Goal: Task Accomplishment & Management: Complete application form

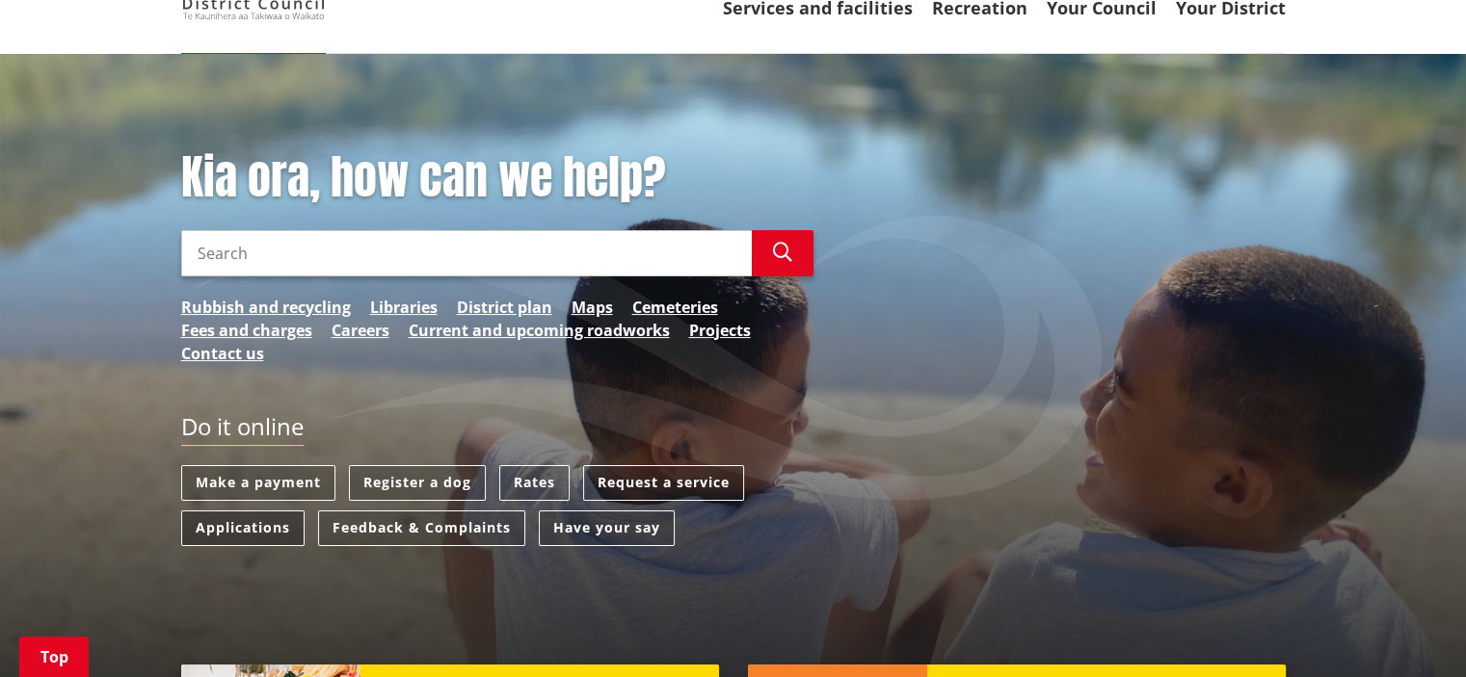
scroll to position [289, 0]
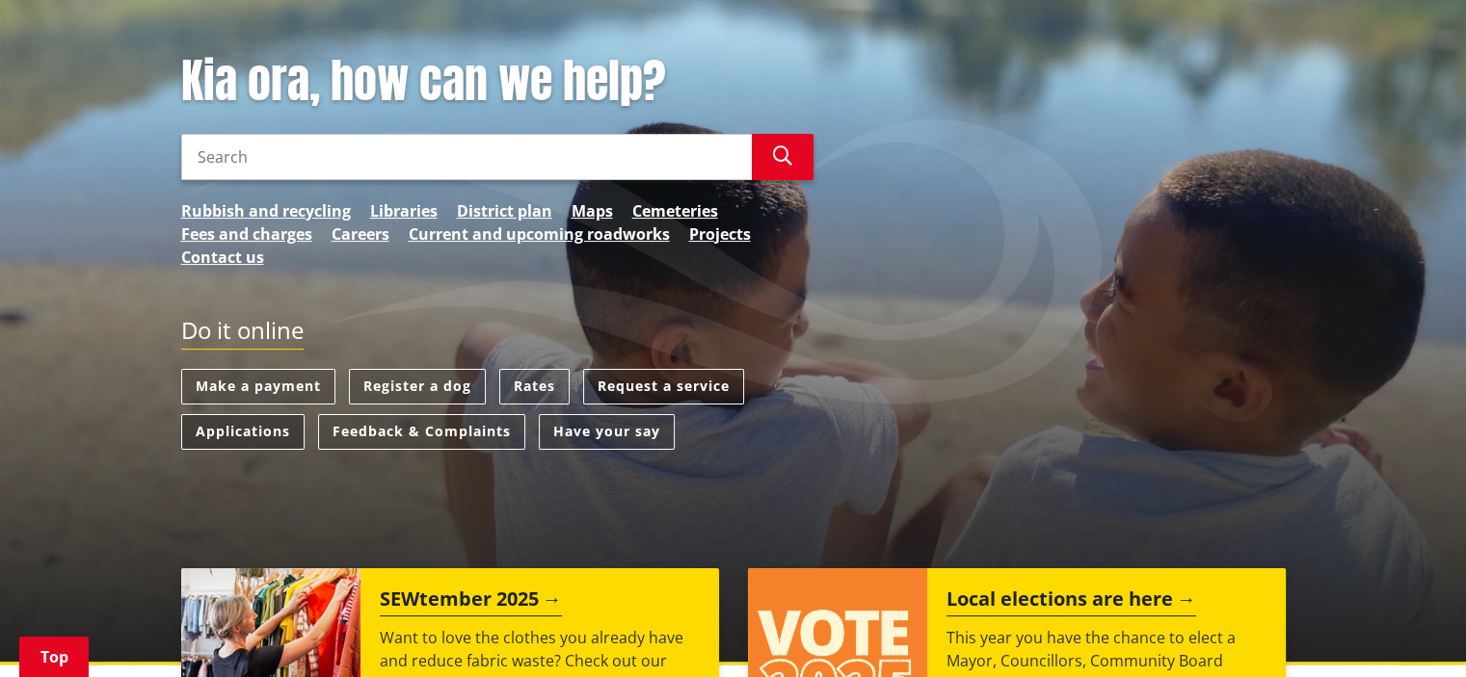
click at [232, 435] on link "Applications" at bounding box center [242, 432] width 123 height 36
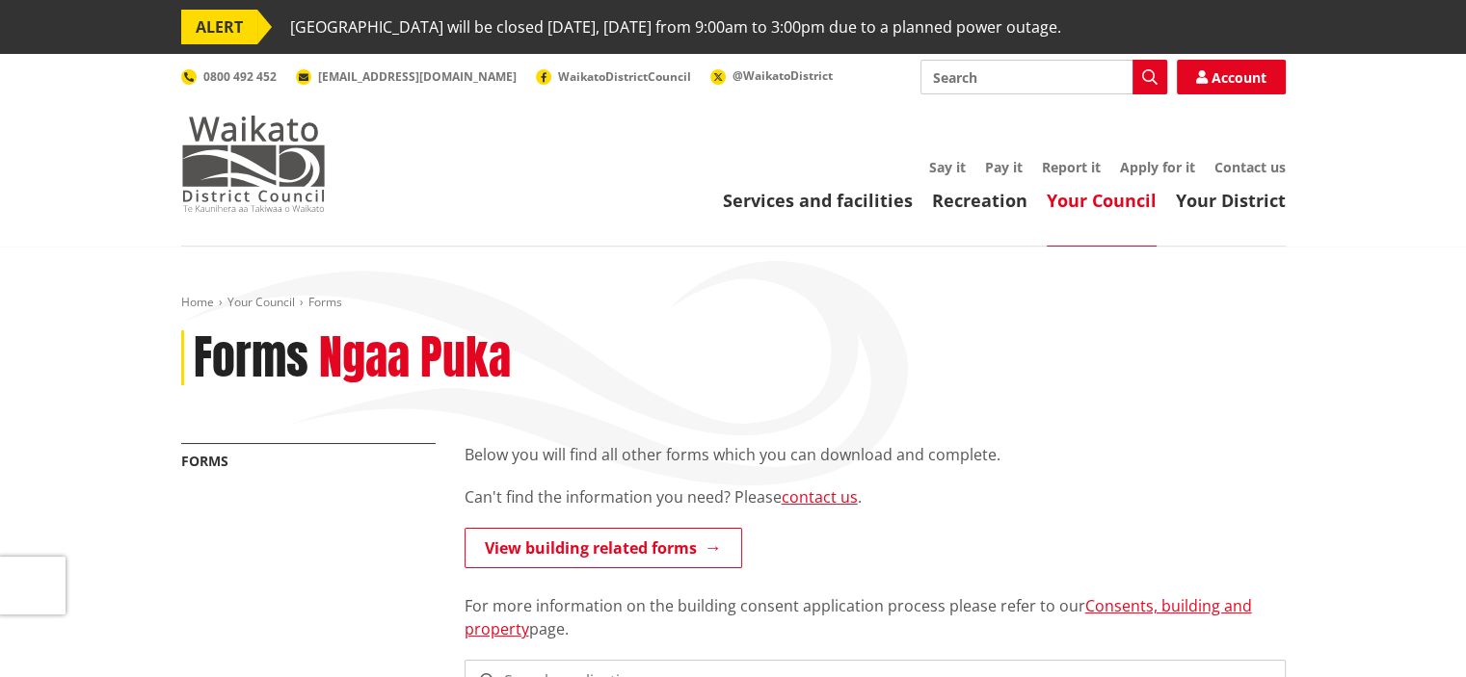
click at [235, 148] on img at bounding box center [253, 164] width 145 height 96
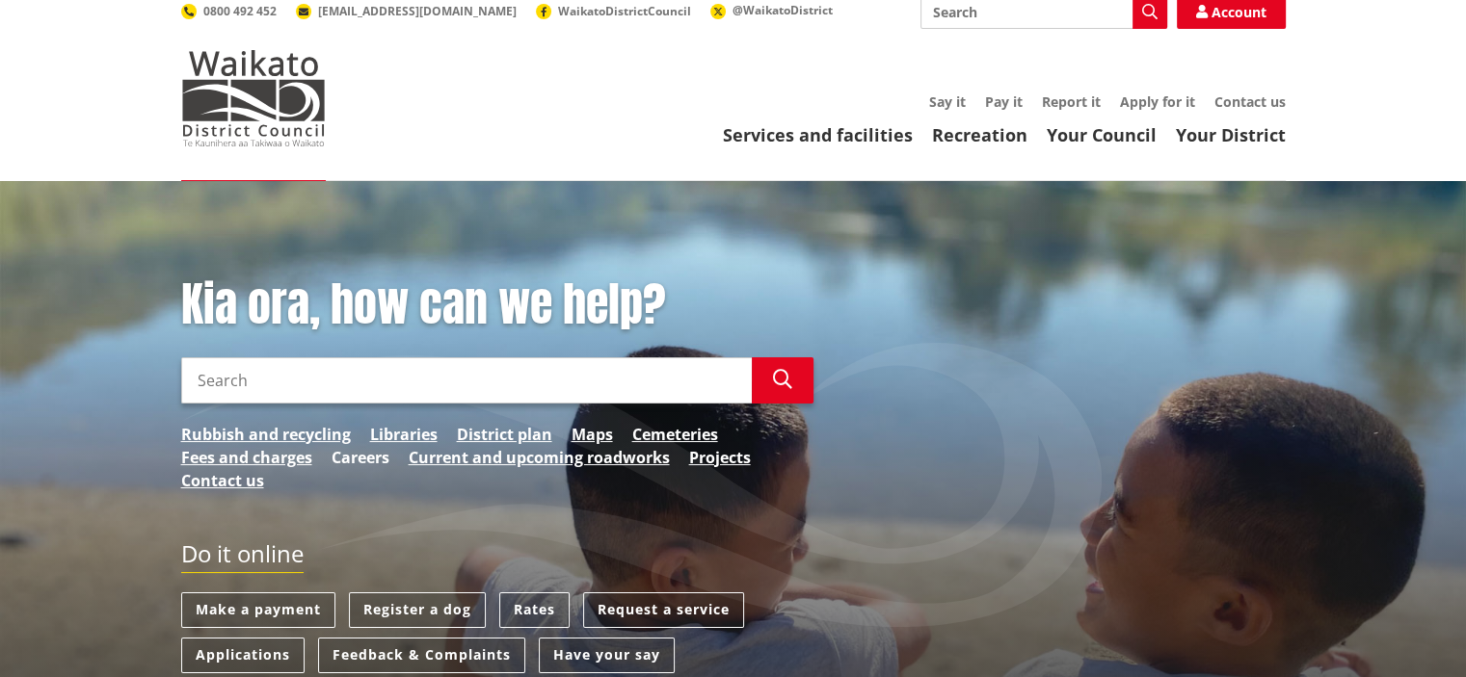
scroll to position [96, 0]
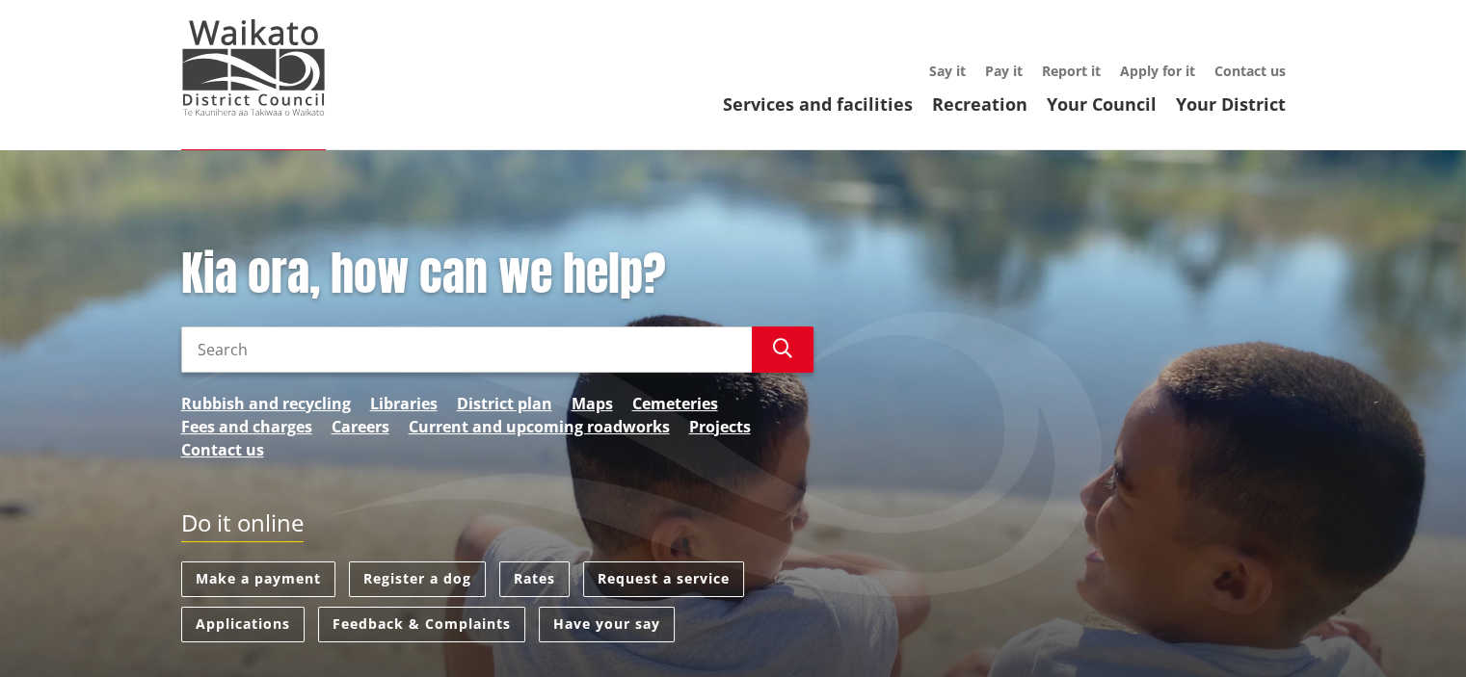
click at [631, 579] on link "Request a service" at bounding box center [663, 580] width 161 height 36
